Goal: Task Accomplishment & Management: Manage account settings

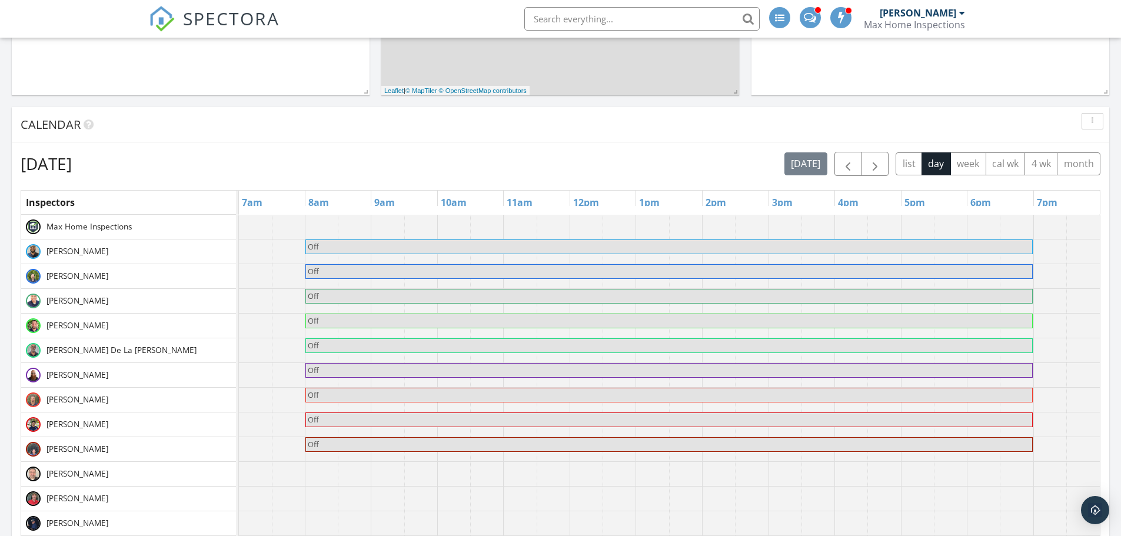
scroll to position [412, 0]
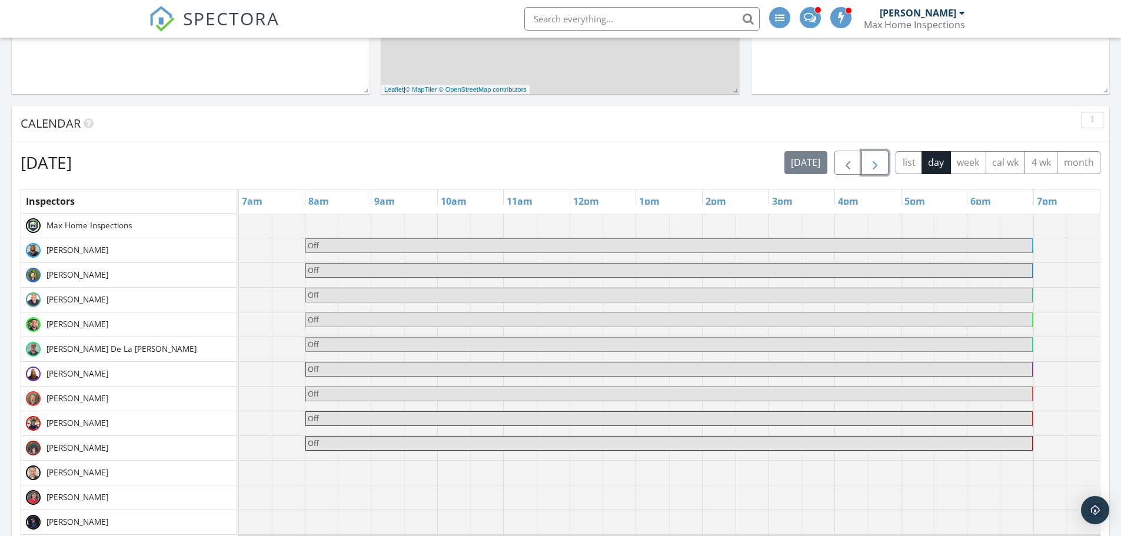
click at [873, 169] on span "button" at bounding box center [875, 163] width 14 height 14
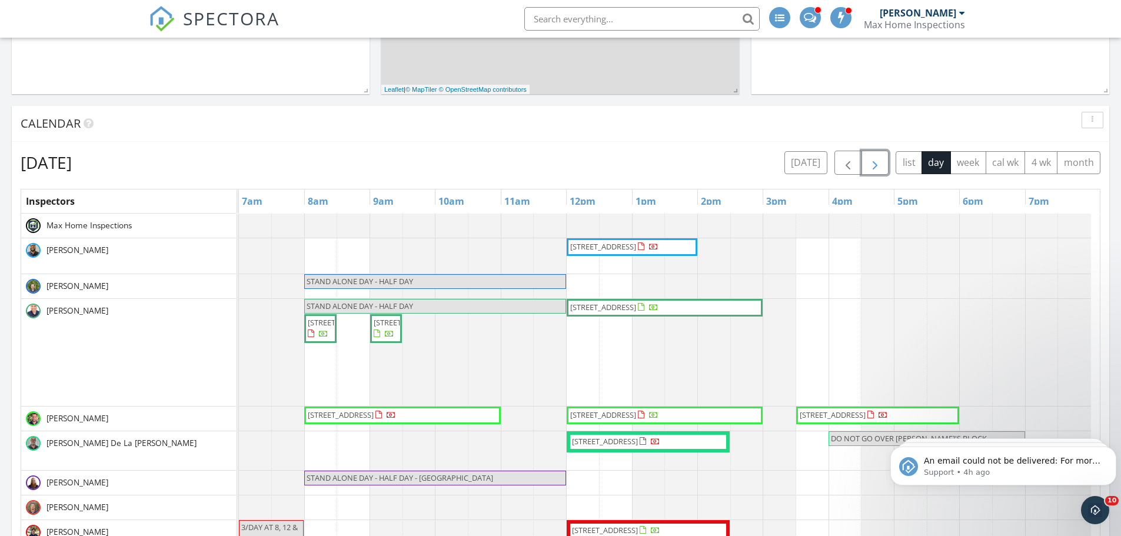
scroll to position [0, 0]
click at [1112, 453] on icon "Dismiss notification" at bounding box center [1113, 450] width 6 height 6
click at [1112, 453] on icon "Dismiss notification" at bounding box center [1112, 450] width 5 height 5
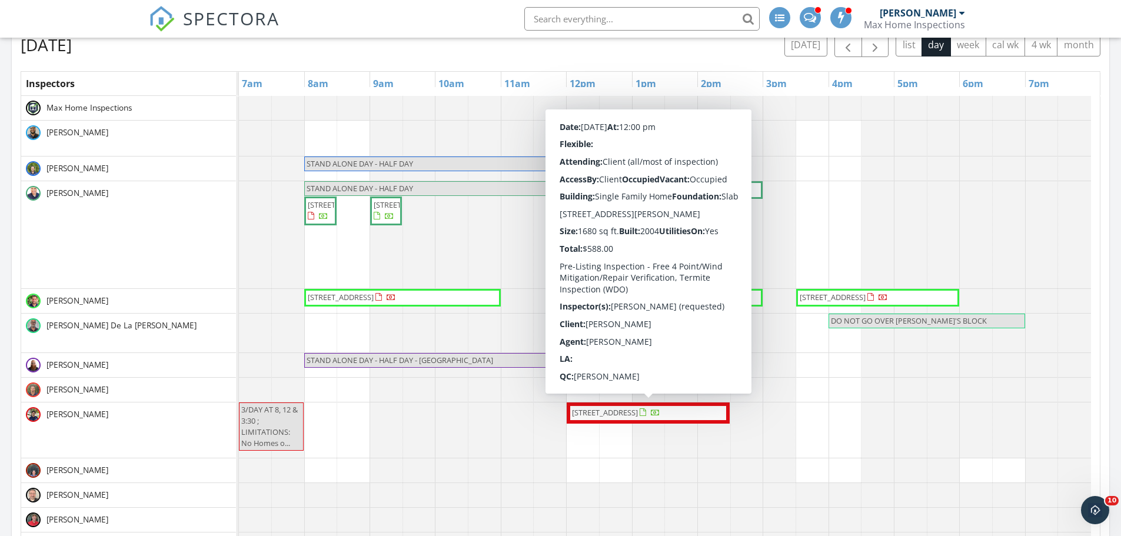
drag, startPoint x: 594, startPoint y: 431, endPoint x: 613, endPoint y: 421, distance: 21.6
click at [613, 419] on span "[STREET_ADDRESS]" at bounding box center [616, 413] width 91 height 12
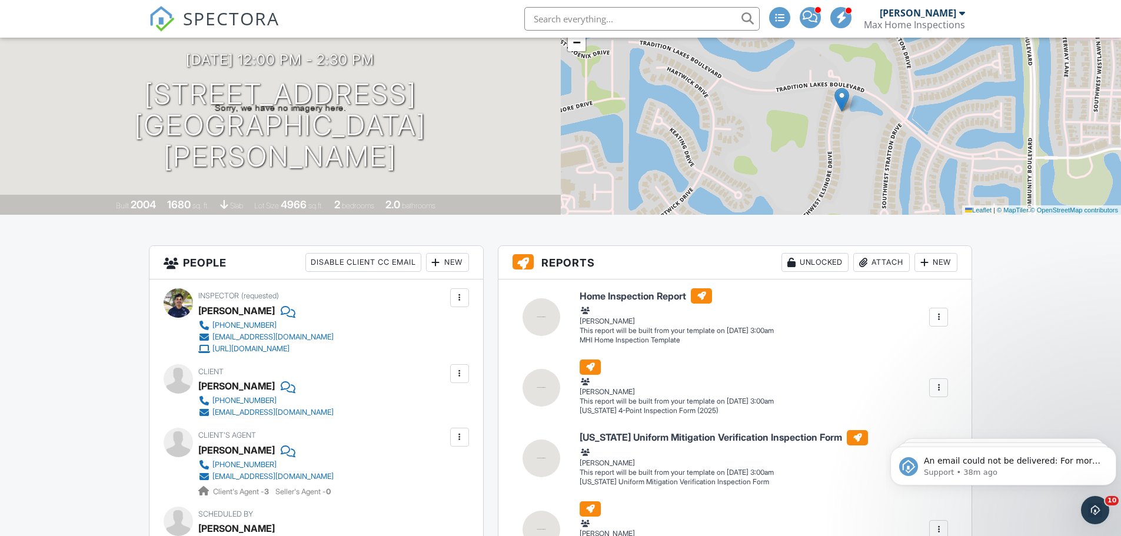
scroll to position [118, 0]
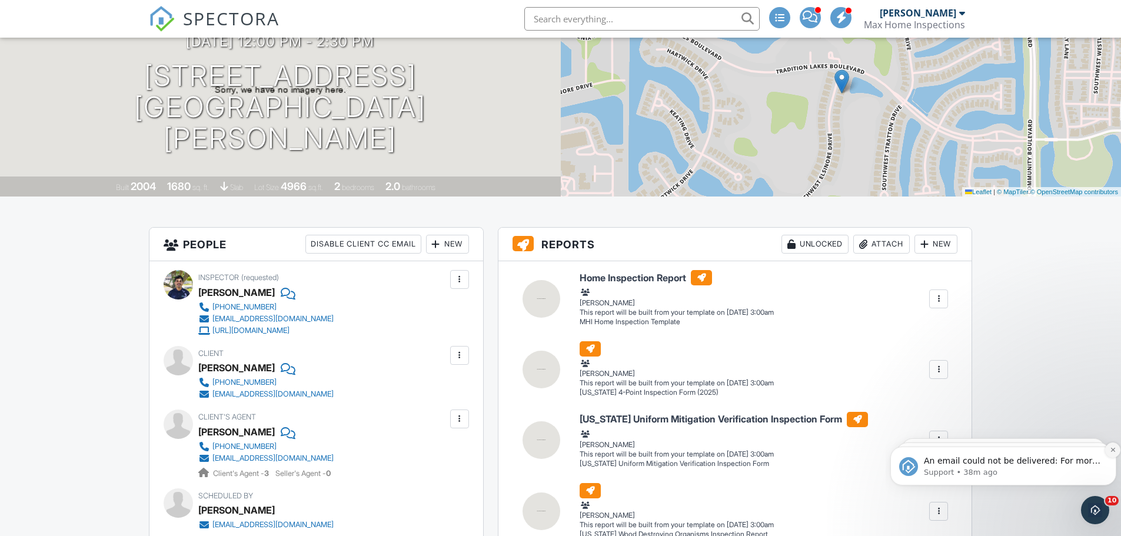
click at [1112, 454] on button "Dismiss notification" at bounding box center [1112, 449] width 15 height 15
click at [1112, 454] on button "Dismiss notification" at bounding box center [1113, 450] width 12 height 12
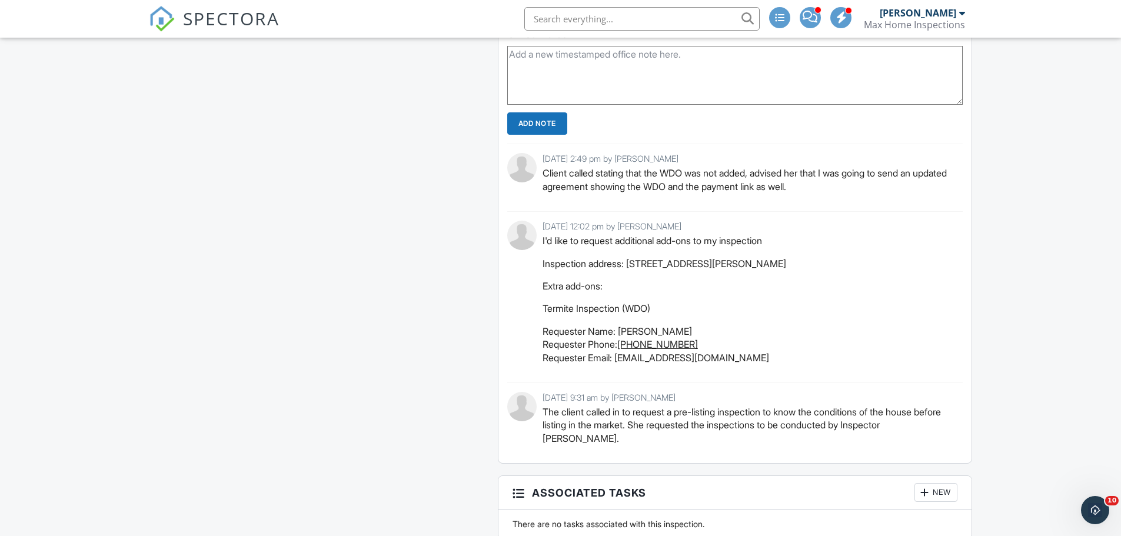
scroll to position [2883, 0]
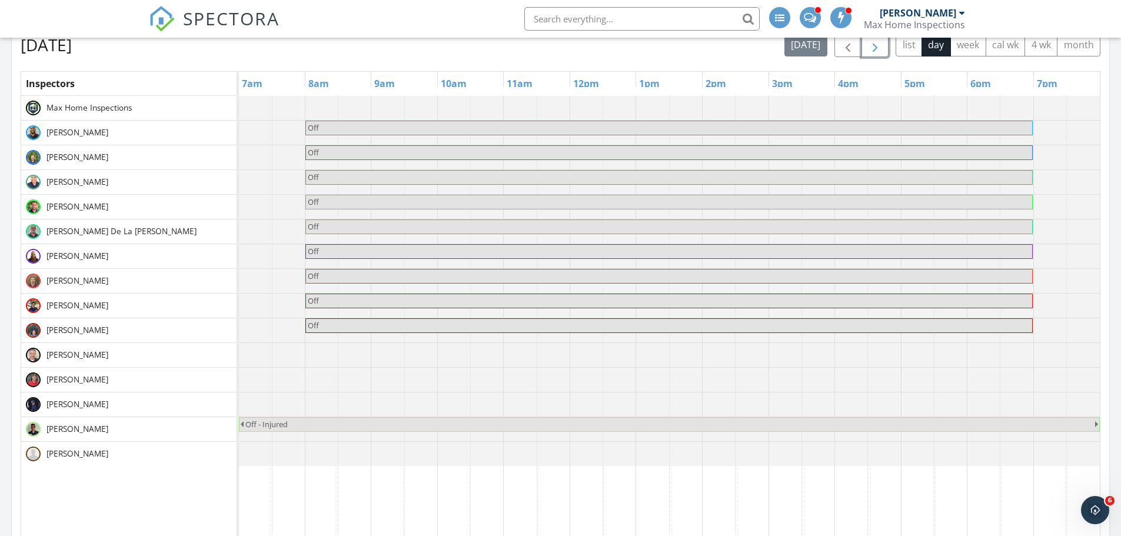
click at [875, 52] on span "button" at bounding box center [875, 45] width 14 height 14
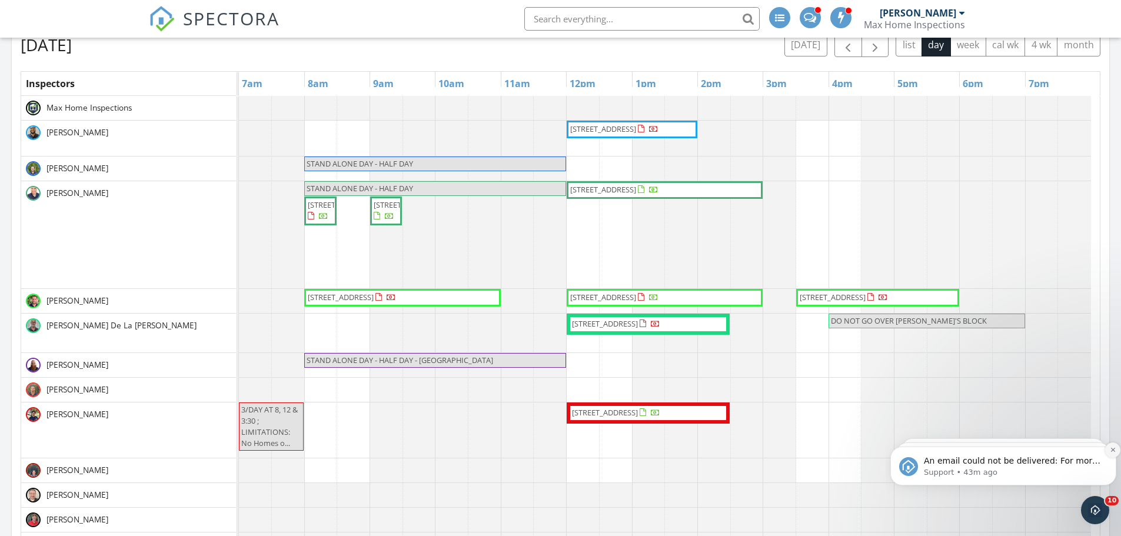
click at [1113, 454] on button "Dismiss notification" at bounding box center [1112, 449] width 15 height 15
click at [1113, 454] on button "Dismiss notification" at bounding box center [1113, 450] width 12 height 12
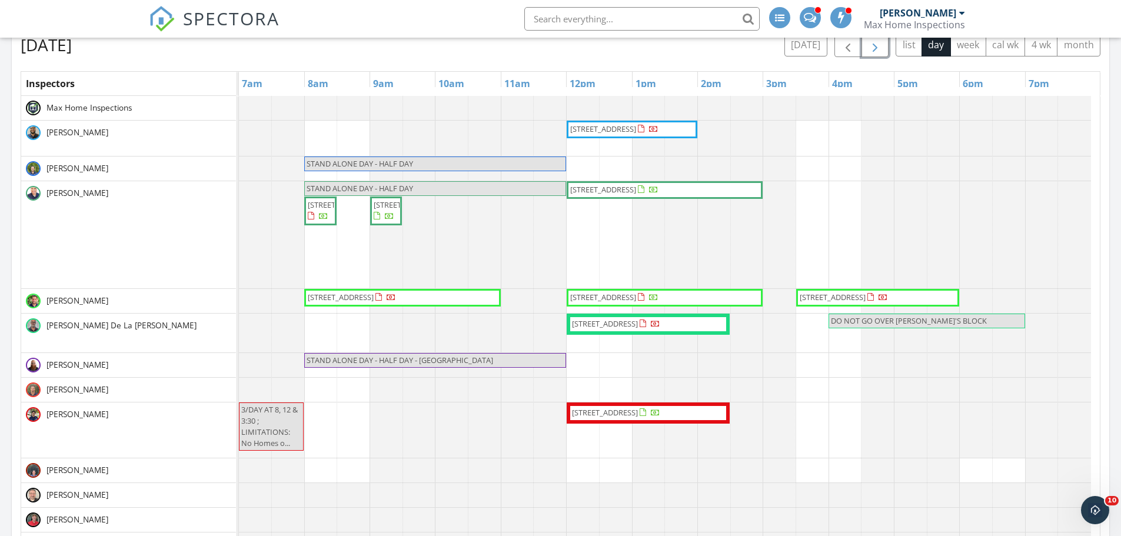
click at [871, 52] on span "button" at bounding box center [875, 45] width 14 height 14
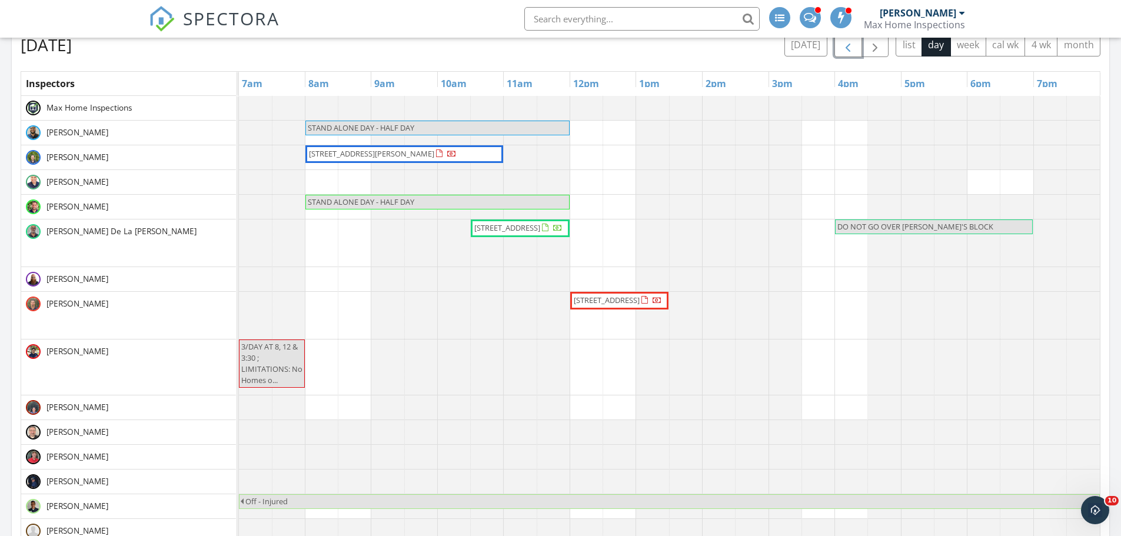
click at [841, 56] on button "button" at bounding box center [848, 45] width 28 height 24
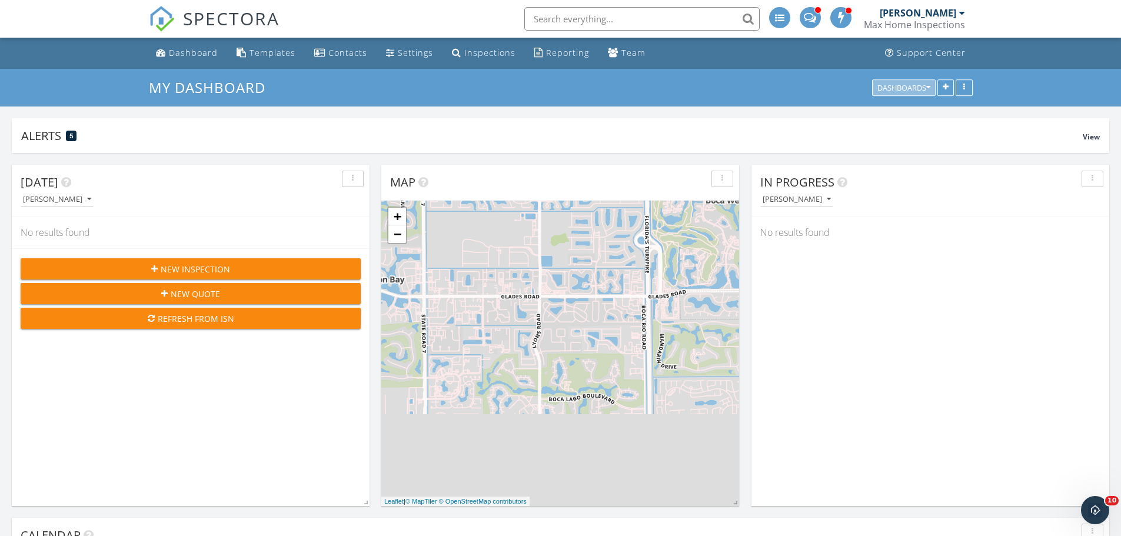
click at [908, 84] on div "Dashboards" at bounding box center [903, 88] width 53 height 8
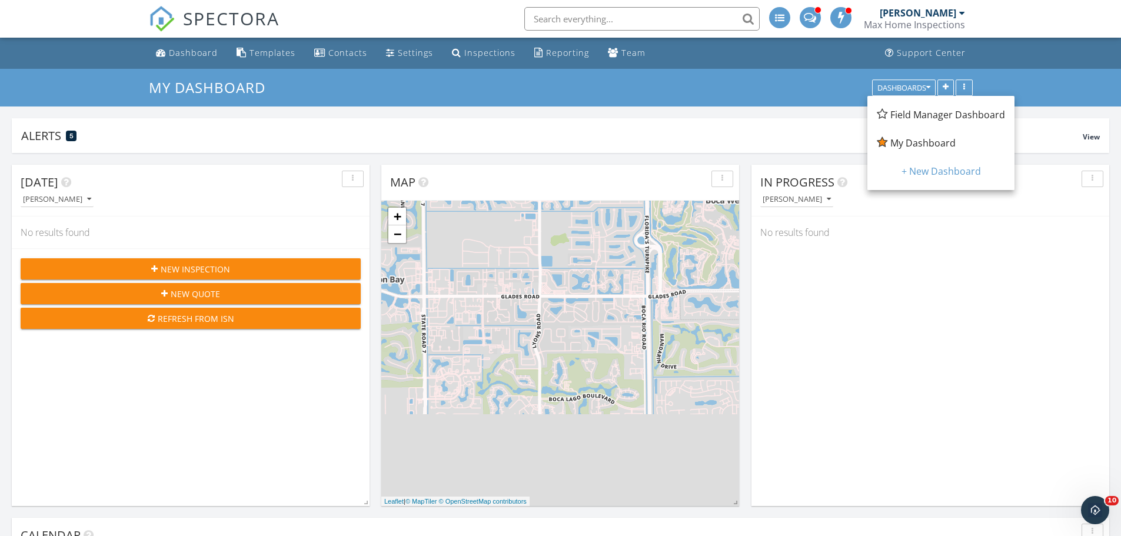
click at [907, 115] on span "Field Manager Dashboard" at bounding box center [947, 114] width 115 height 13
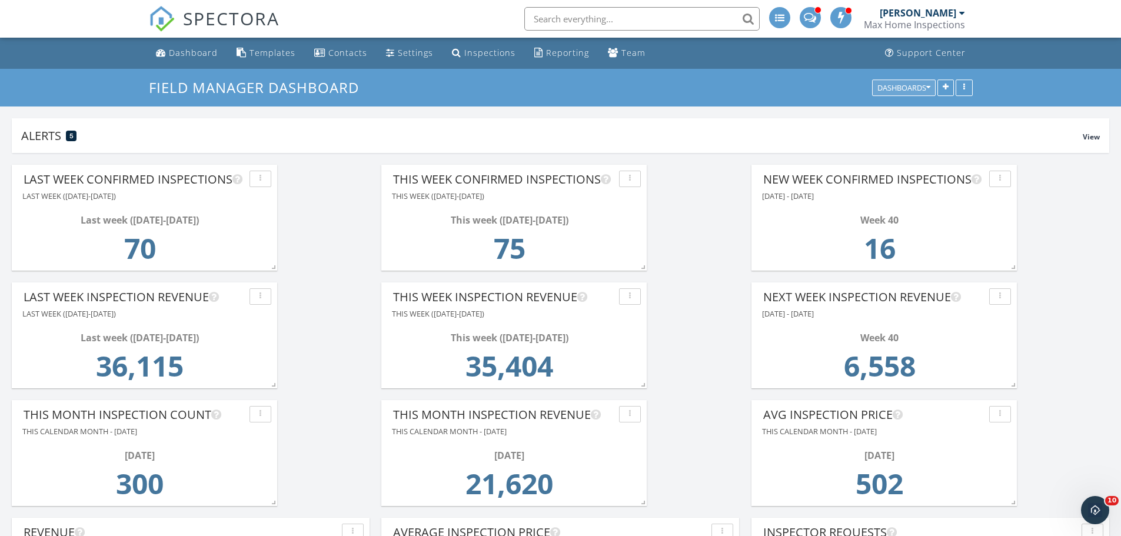
click at [891, 86] on div "Dashboards" at bounding box center [903, 88] width 53 height 8
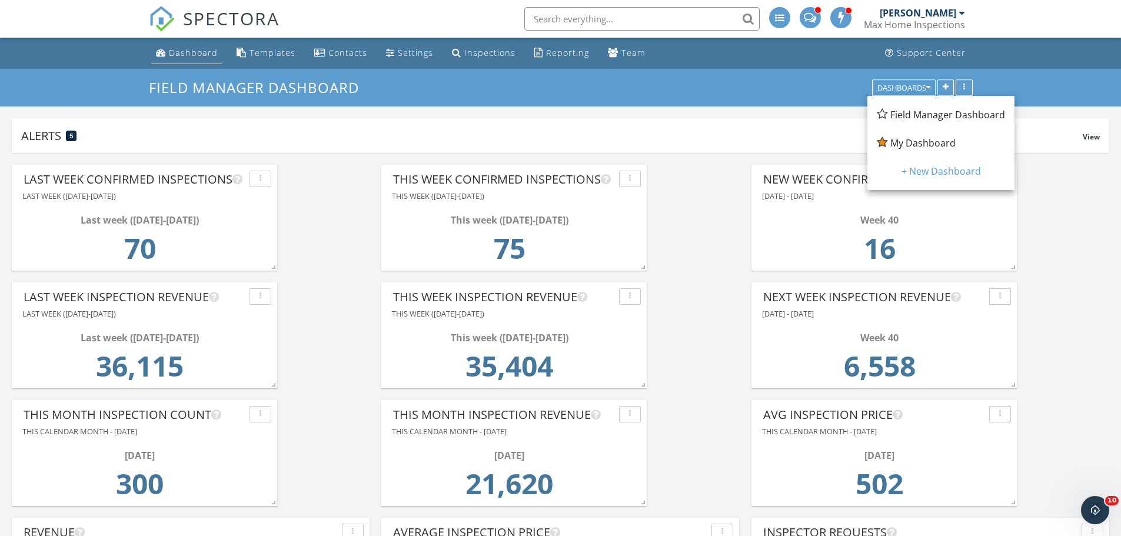
click at [208, 49] on div "Dashboard" at bounding box center [193, 52] width 49 height 11
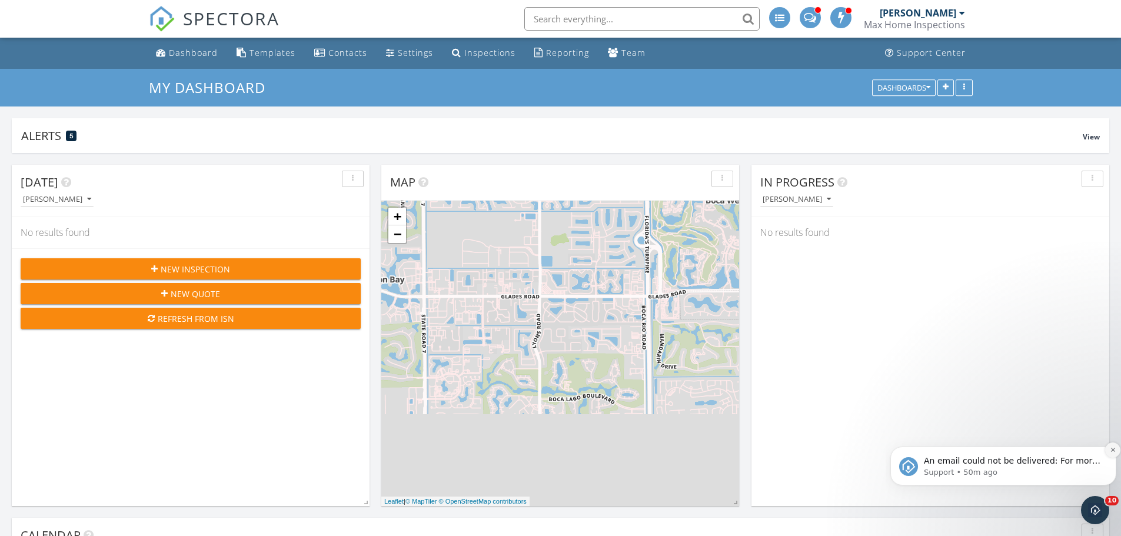
click at [1110, 454] on button "Dismiss notification" at bounding box center [1112, 449] width 15 height 15
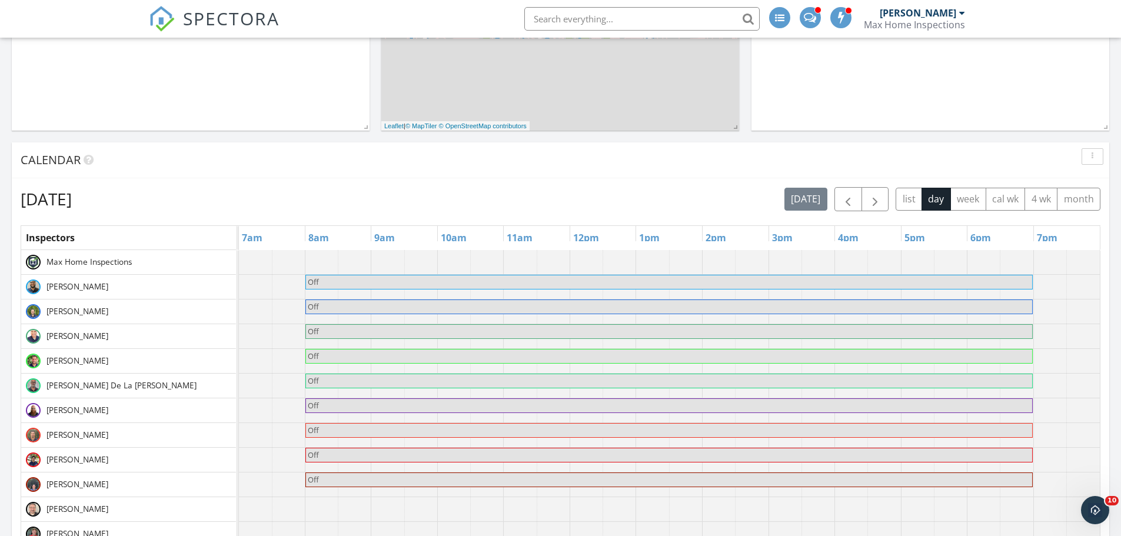
scroll to position [412, 0]
